Goal: Navigation & Orientation: Understand site structure

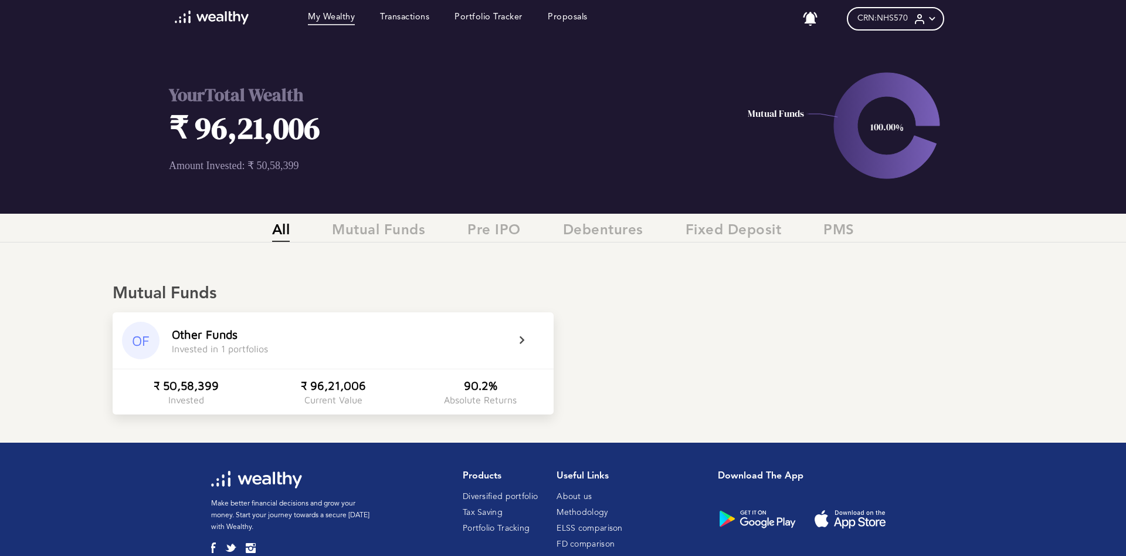
click at [293, 126] on h1 "₹ 96,21,006" at bounding box center [408, 128] width 479 height 42
click at [275, 132] on h1 "₹ 96,21,006" at bounding box center [408, 128] width 479 height 42
click at [905, 17] on span "CRN: NHS570" at bounding box center [883, 18] width 50 height 10
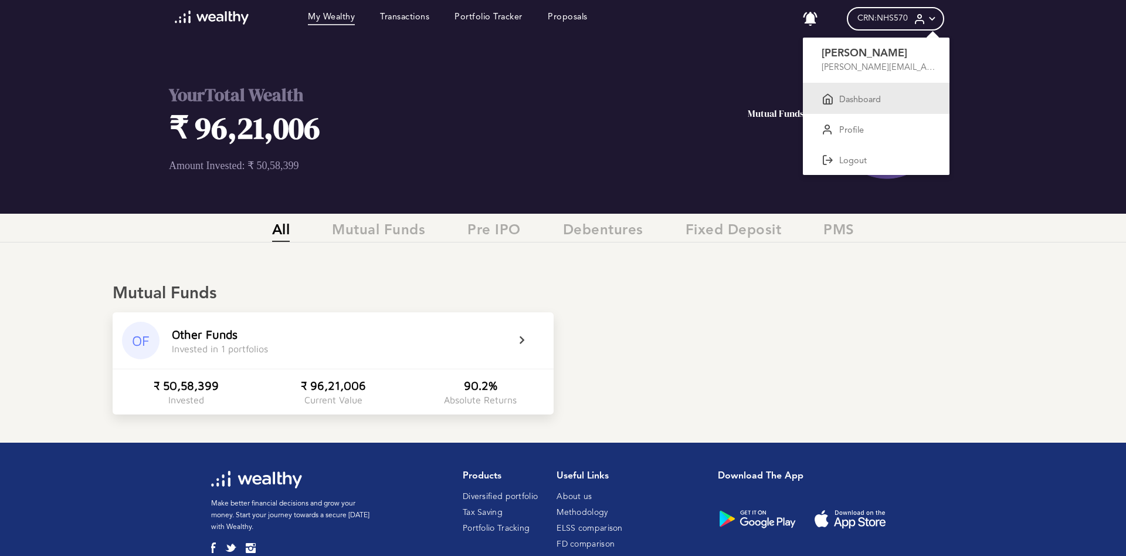
click at [850, 99] on p "Dashboard" at bounding box center [861, 100] width 42 height 11
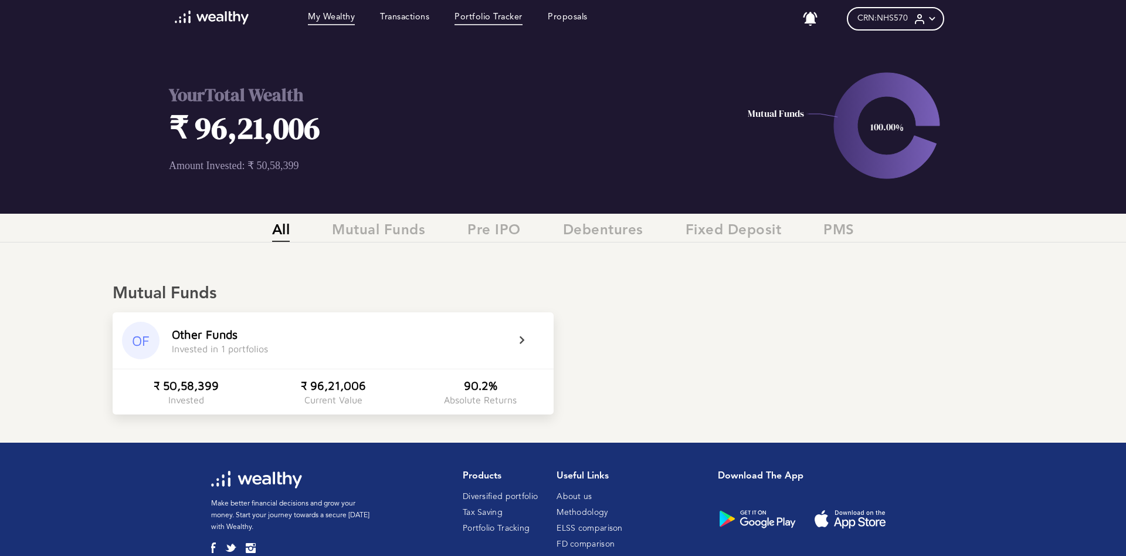
click at [502, 21] on link "Portfolio Tracker" at bounding box center [489, 18] width 68 height 13
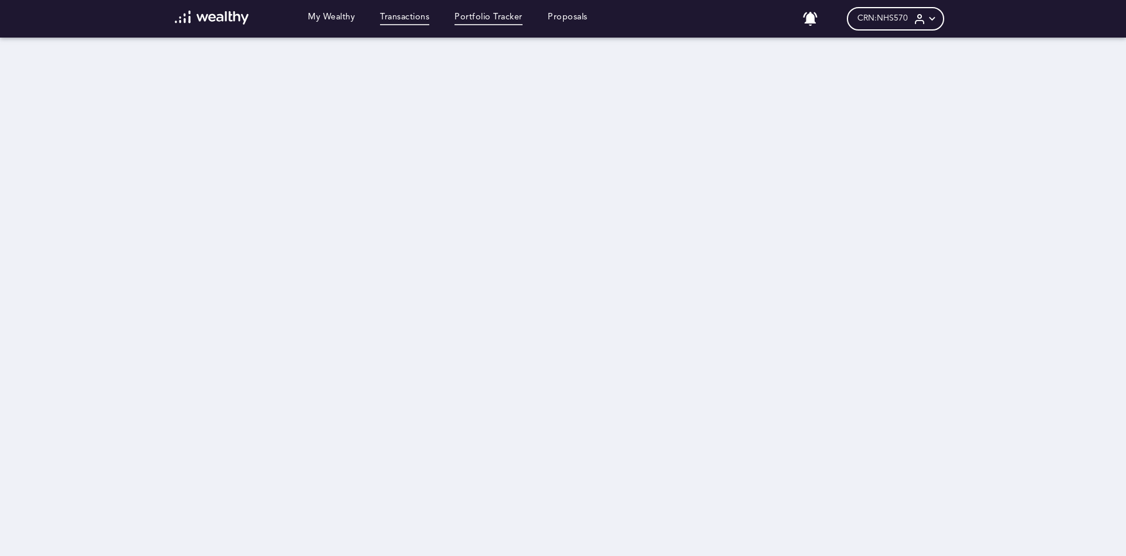
click at [411, 17] on link "Transactions" at bounding box center [404, 18] width 49 height 13
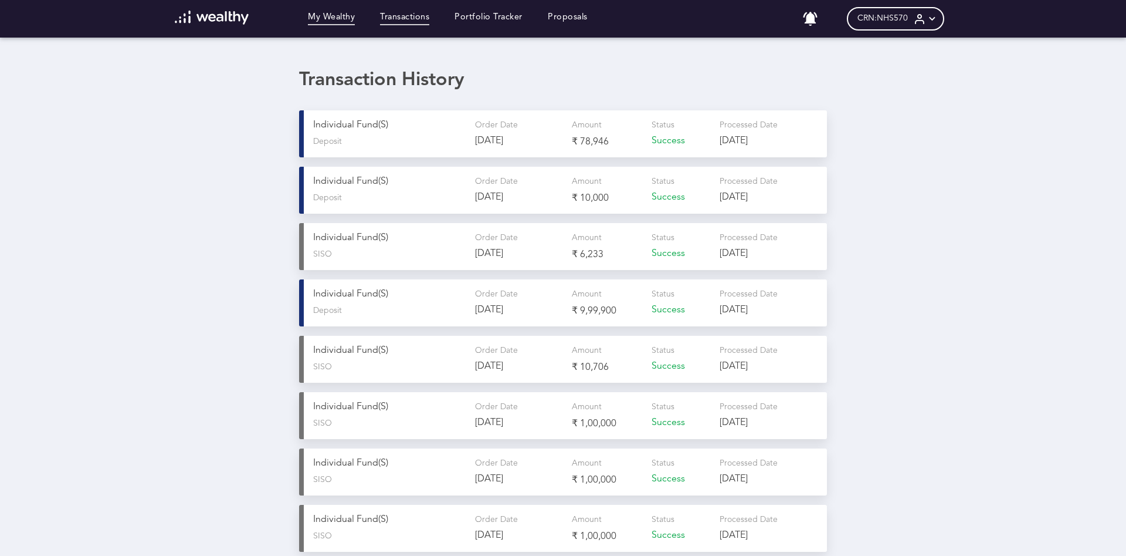
click at [343, 15] on link "My Wealthy" at bounding box center [331, 18] width 47 height 13
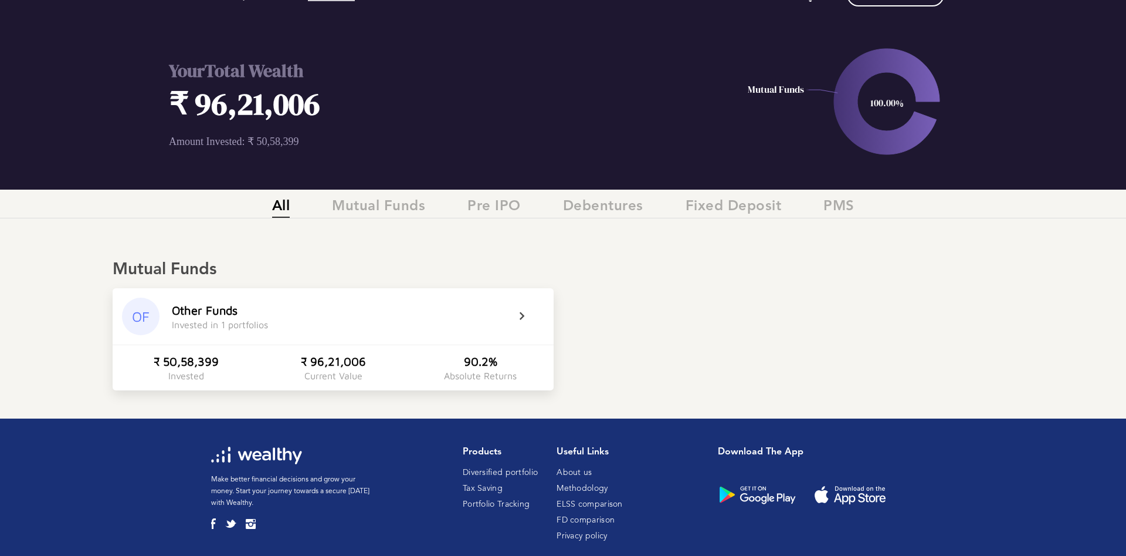
scroll to position [46, 0]
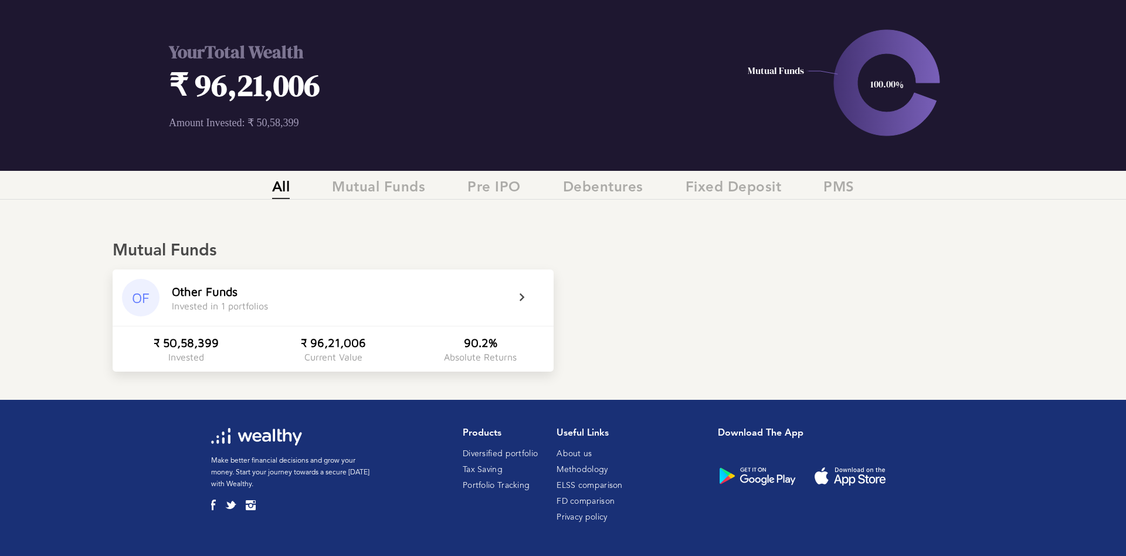
click at [248, 120] on p "Amount Invested: ₹ 50,58,399" at bounding box center [408, 122] width 479 height 13
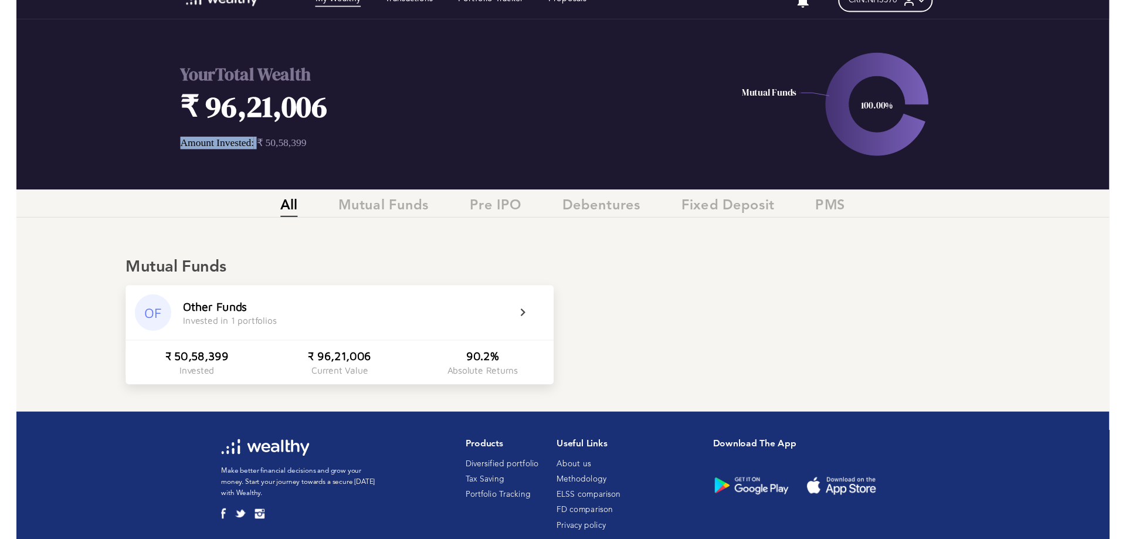
scroll to position [0, 0]
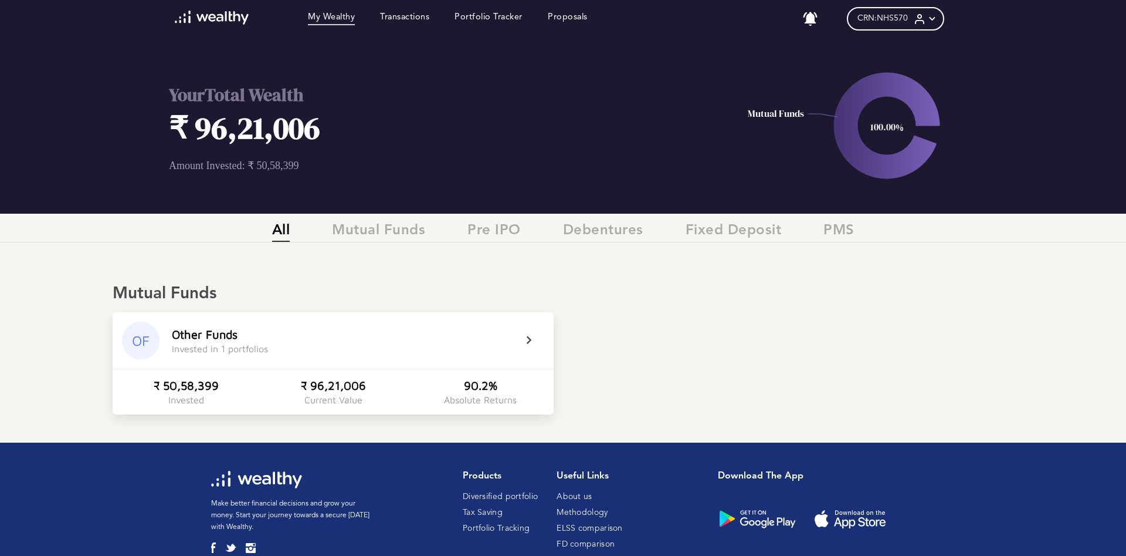
click at [142, 343] on div "OF" at bounding box center [141, 341] width 38 height 38
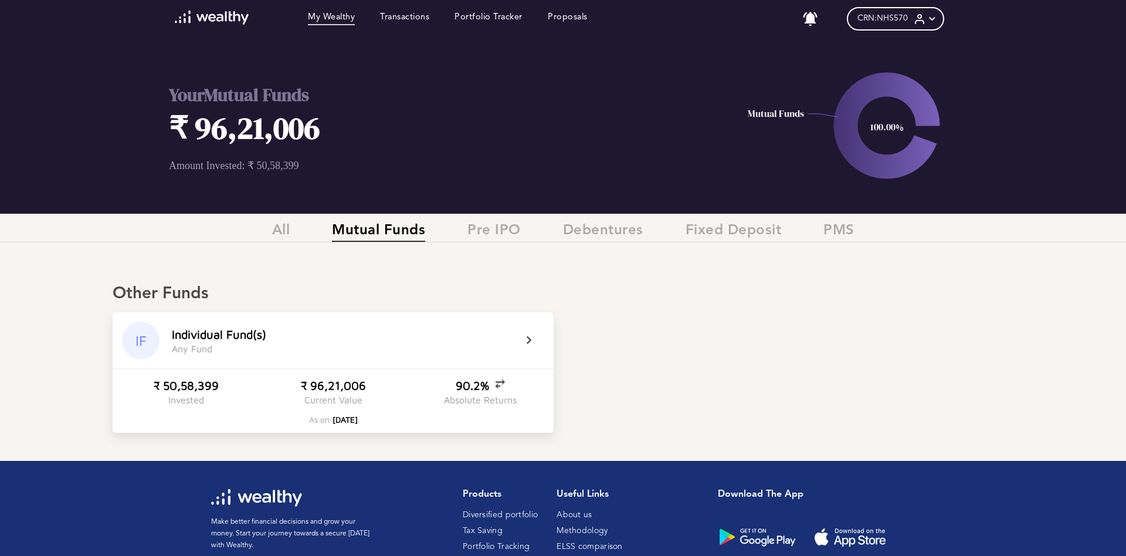
click at [201, 336] on div "I n d i v i d u a l F u n d ( s )" at bounding box center [219, 333] width 94 height 13
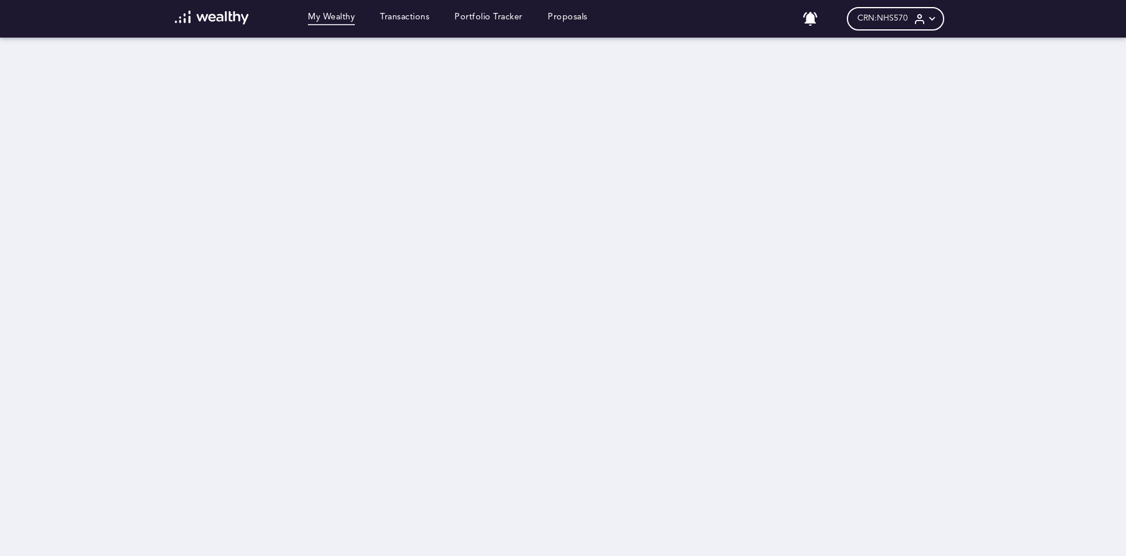
click at [348, 21] on link "My Wealthy" at bounding box center [331, 18] width 47 height 13
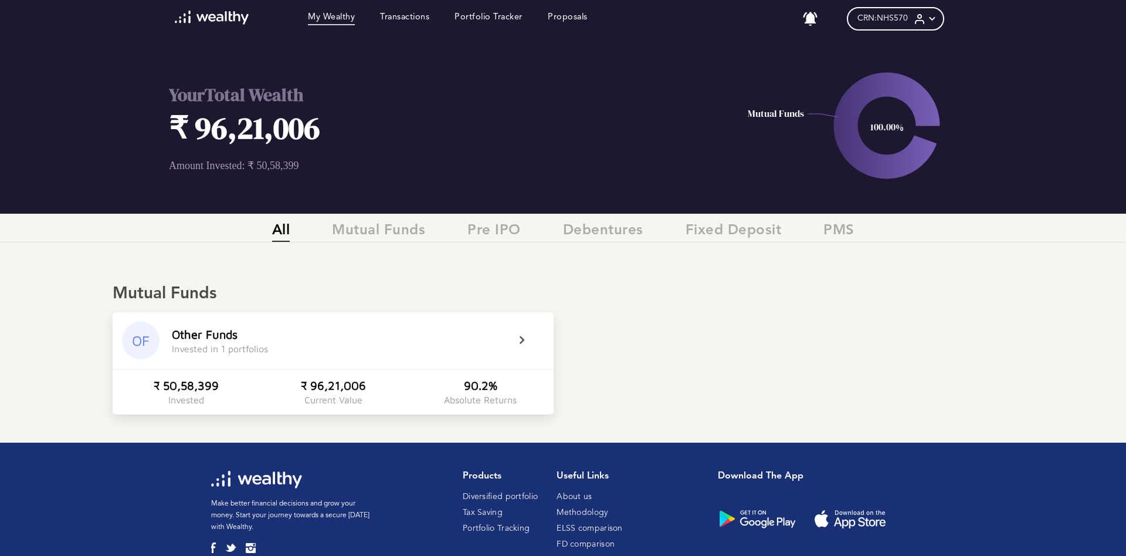
click at [925, 17] on icon at bounding box center [920, 19] width 12 height 12
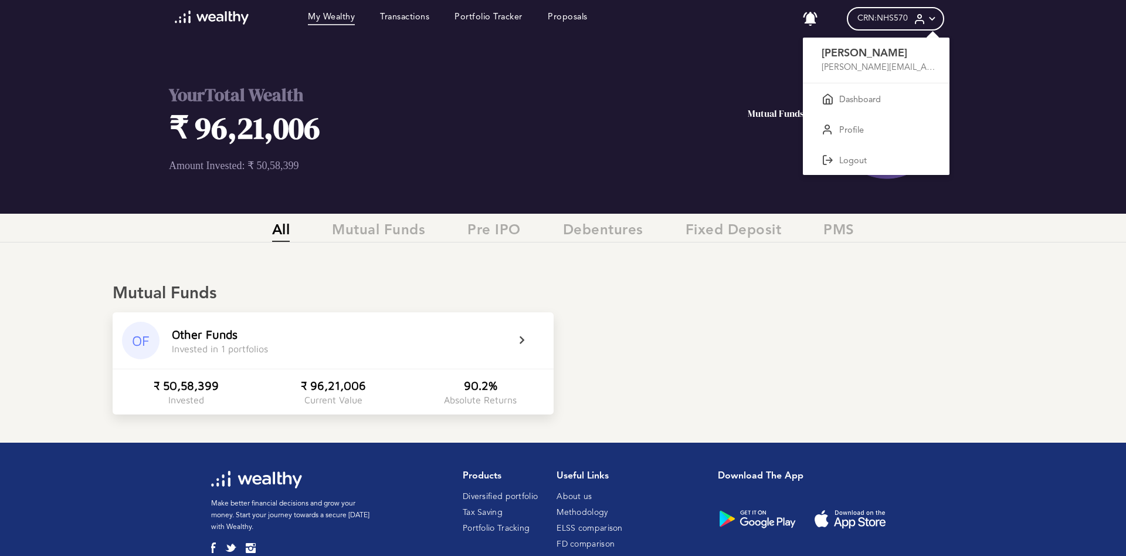
click at [223, 18] on div at bounding box center [563, 278] width 1126 height 556
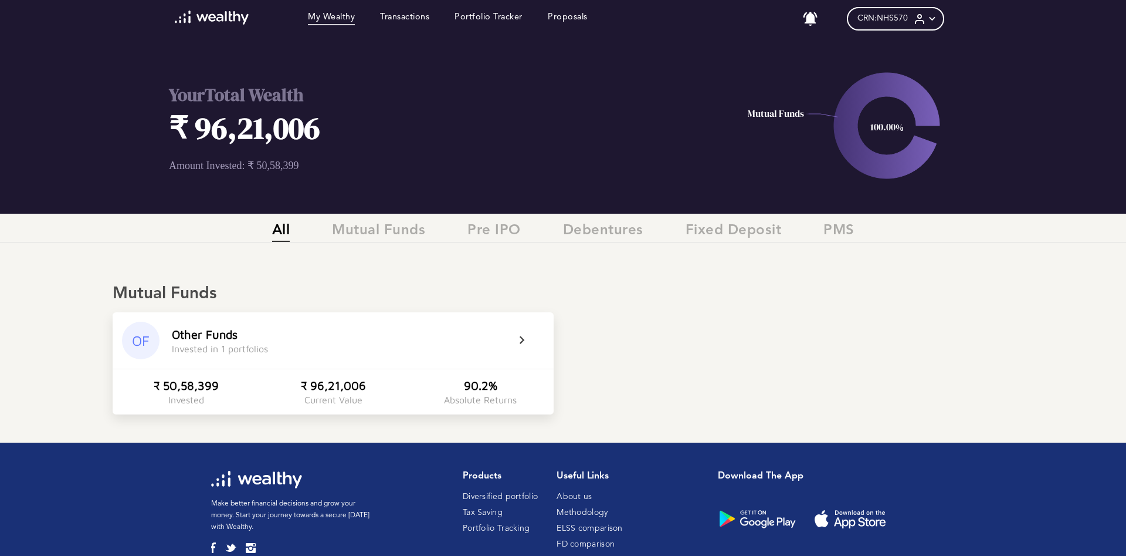
click at [207, 23] on img at bounding box center [212, 18] width 75 height 14
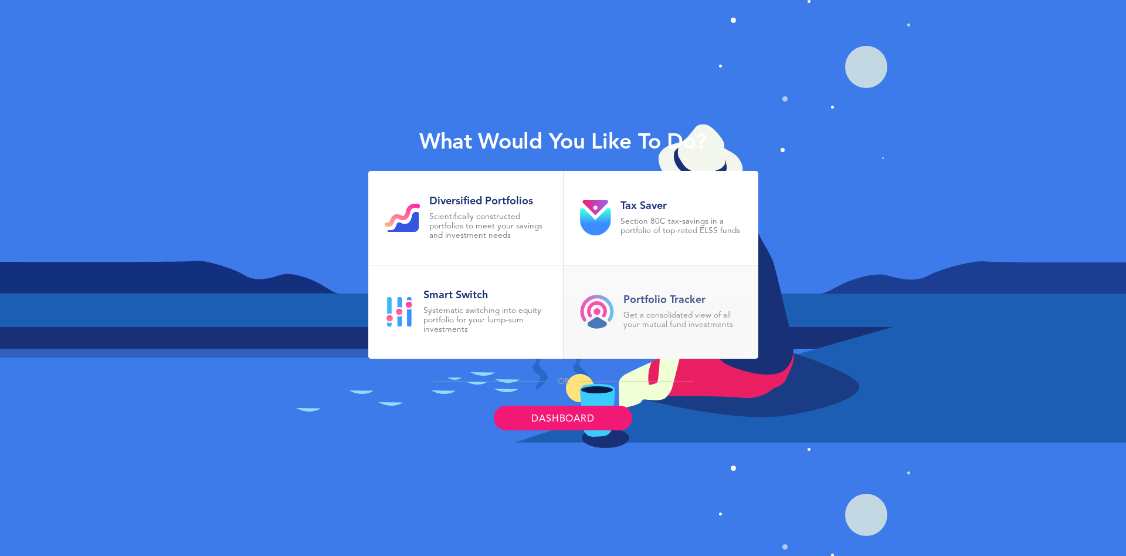
click at [673, 314] on p "Get a consolidated view of all your mutual fund investments" at bounding box center [683, 320] width 119 height 19
